Goal: Find specific page/section: Find specific page/section

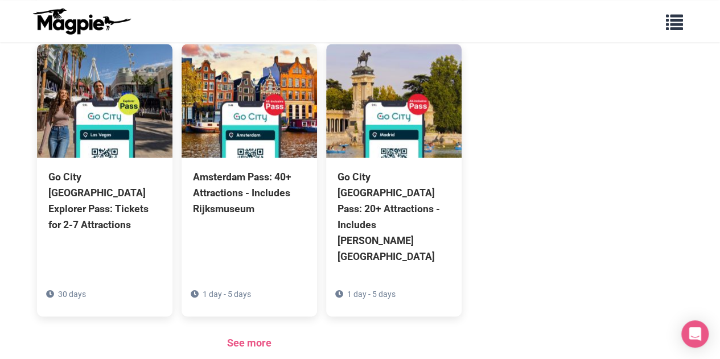
scroll to position [923, 0]
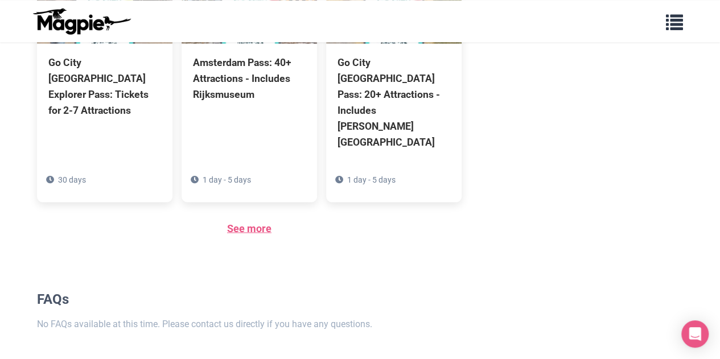
click at [250, 125] on link "See more" at bounding box center [249, 228] width 44 height 12
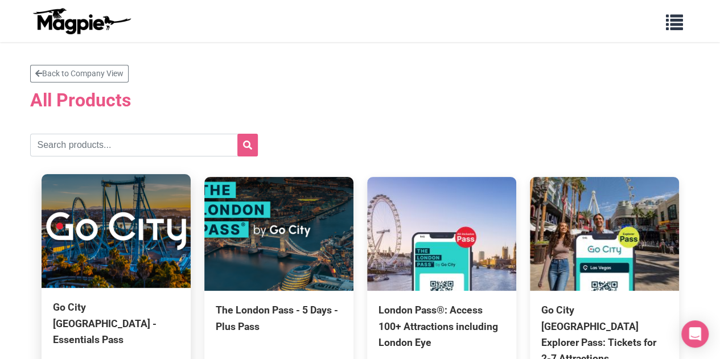
click at [117, 228] on img at bounding box center [116, 231] width 149 height 114
